Goal: Information Seeking & Learning: Find contact information

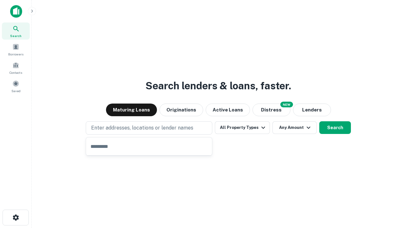
type input "**********"
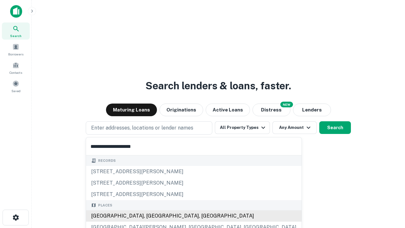
click at [151, 216] on div "Santa Monica, CA, USA" at bounding box center [194, 215] width 216 height 11
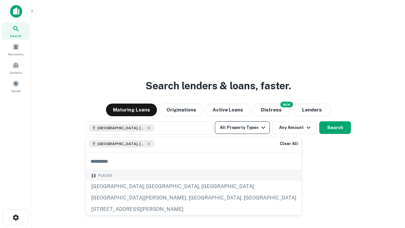
click at [242, 128] on button "All Property Types" at bounding box center [242, 127] width 55 height 13
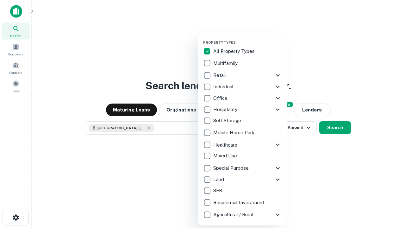
click at [247, 38] on button "button" at bounding box center [247, 38] width 89 height 0
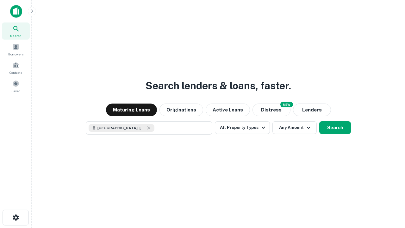
scroll to position [10, 0]
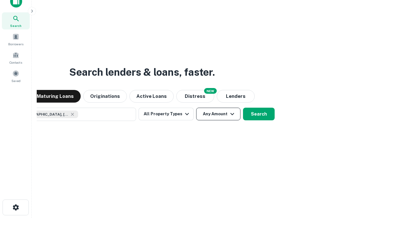
click at [196, 108] on button "Any Amount" at bounding box center [218, 114] width 44 height 13
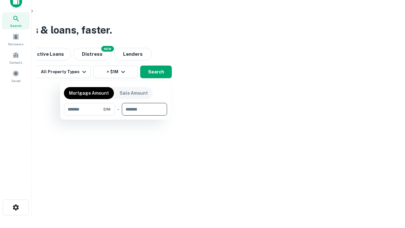
type input "*******"
click at [116, 116] on button "button" at bounding box center [115, 116] width 103 height 0
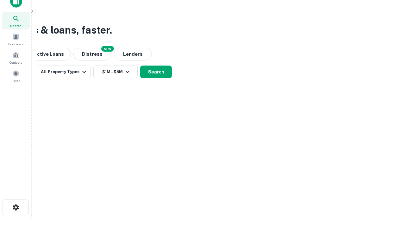
scroll to position [10, 0]
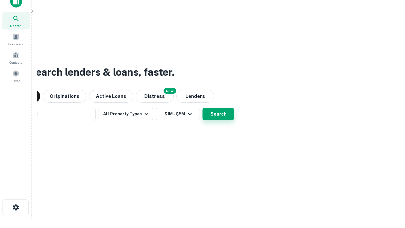
click at [203, 108] on button "Search" at bounding box center [219, 114] width 32 height 13
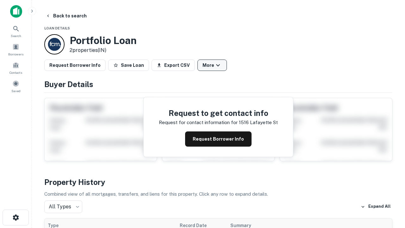
click at [212, 65] on button "More" at bounding box center [211, 65] width 29 height 11
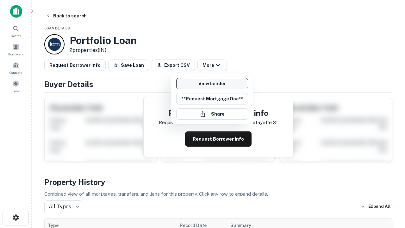
click at [212, 84] on link "View Lender" at bounding box center [212, 83] width 72 height 11
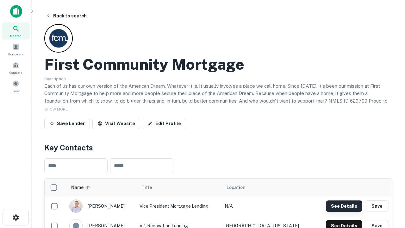
click at [344, 206] on button "See Details" at bounding box center [344, 205] width 36 height 11
